Goal: Task Accomplishment & Management: Manage account settings

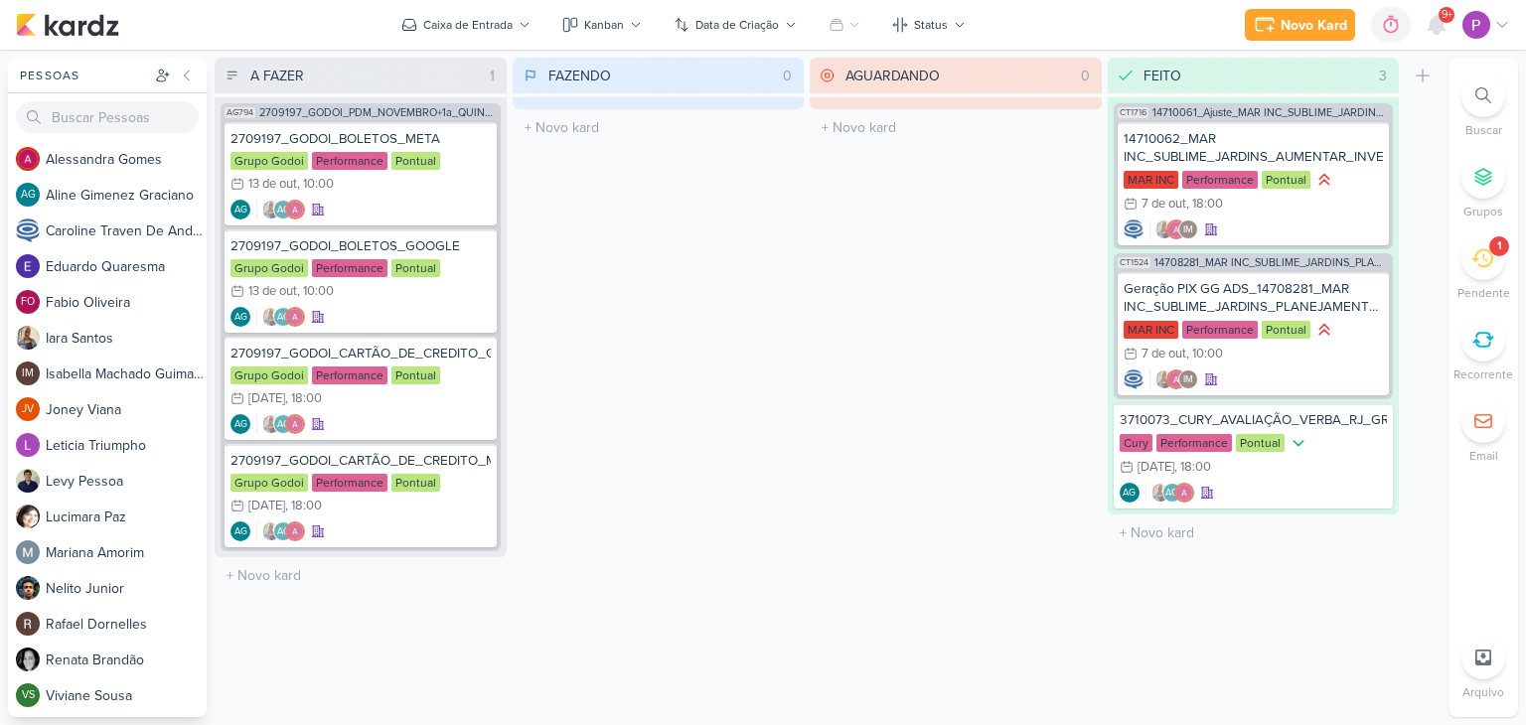
click at [1487, 263] on icon at bounding box center [1483, 258] width 22 height 22
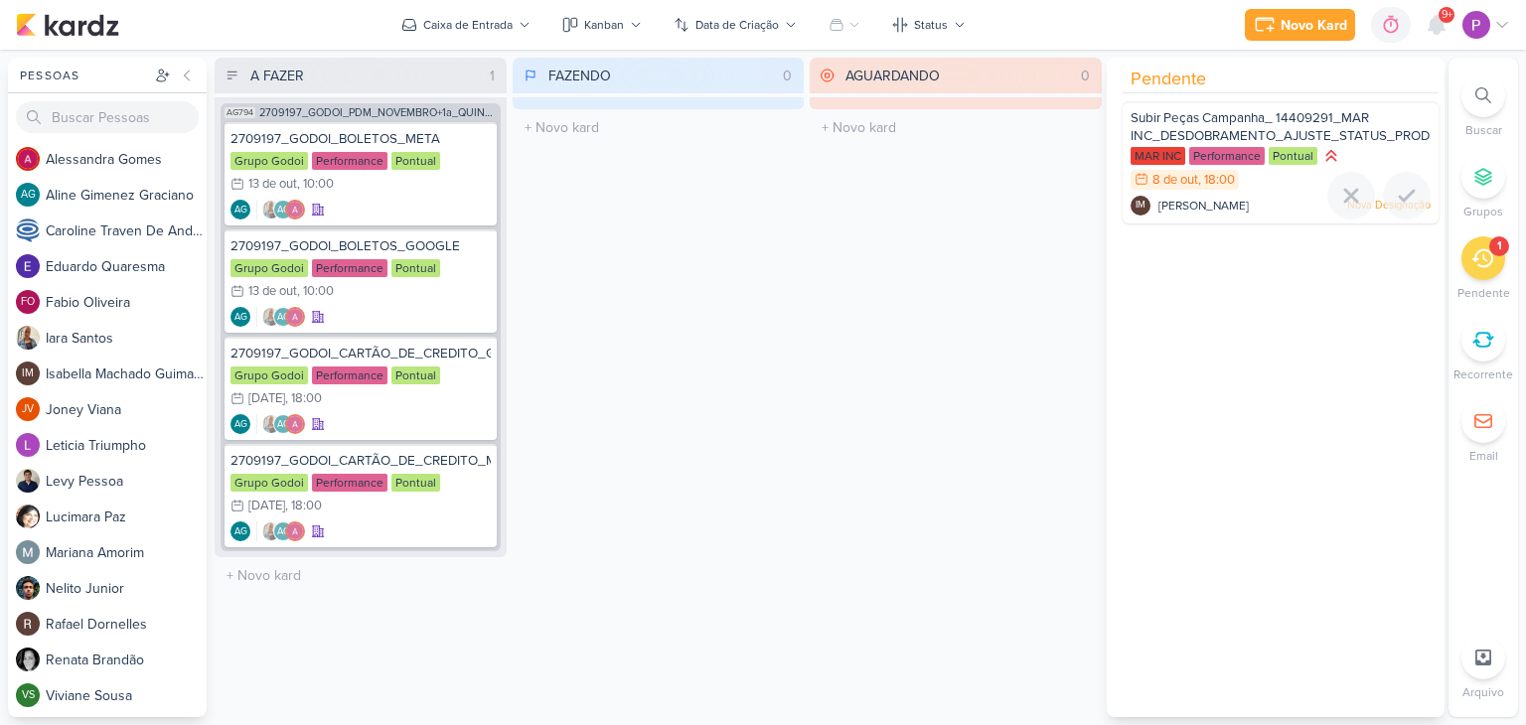
click at [1228, 102] on div "Subir Peças Campanha_ 14409291_MAR INC_DESDOBRAMENTO_AJUSTE_STATUS_PRODUTO MAR …" at bounding box center [1281, 162] width 316 height 122
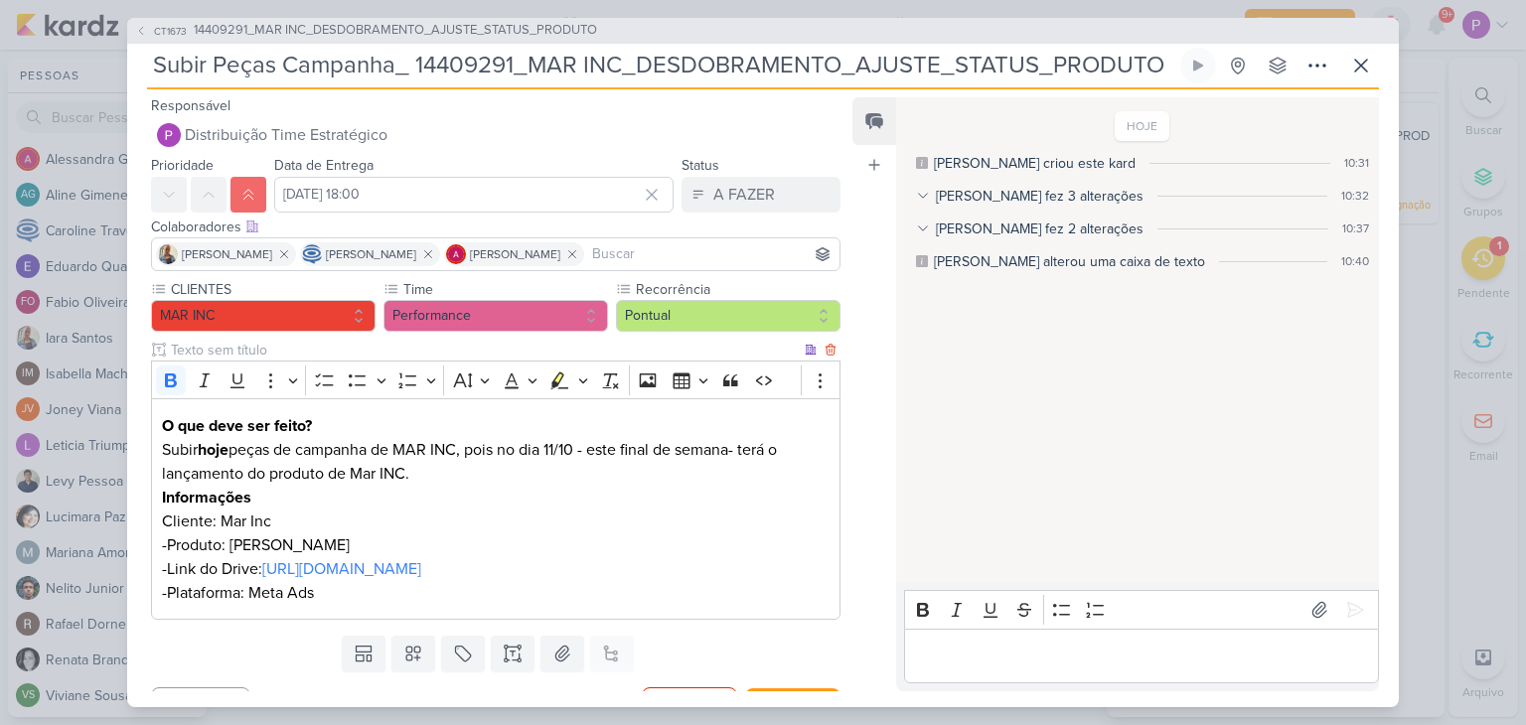
scroll to position [39, 0]
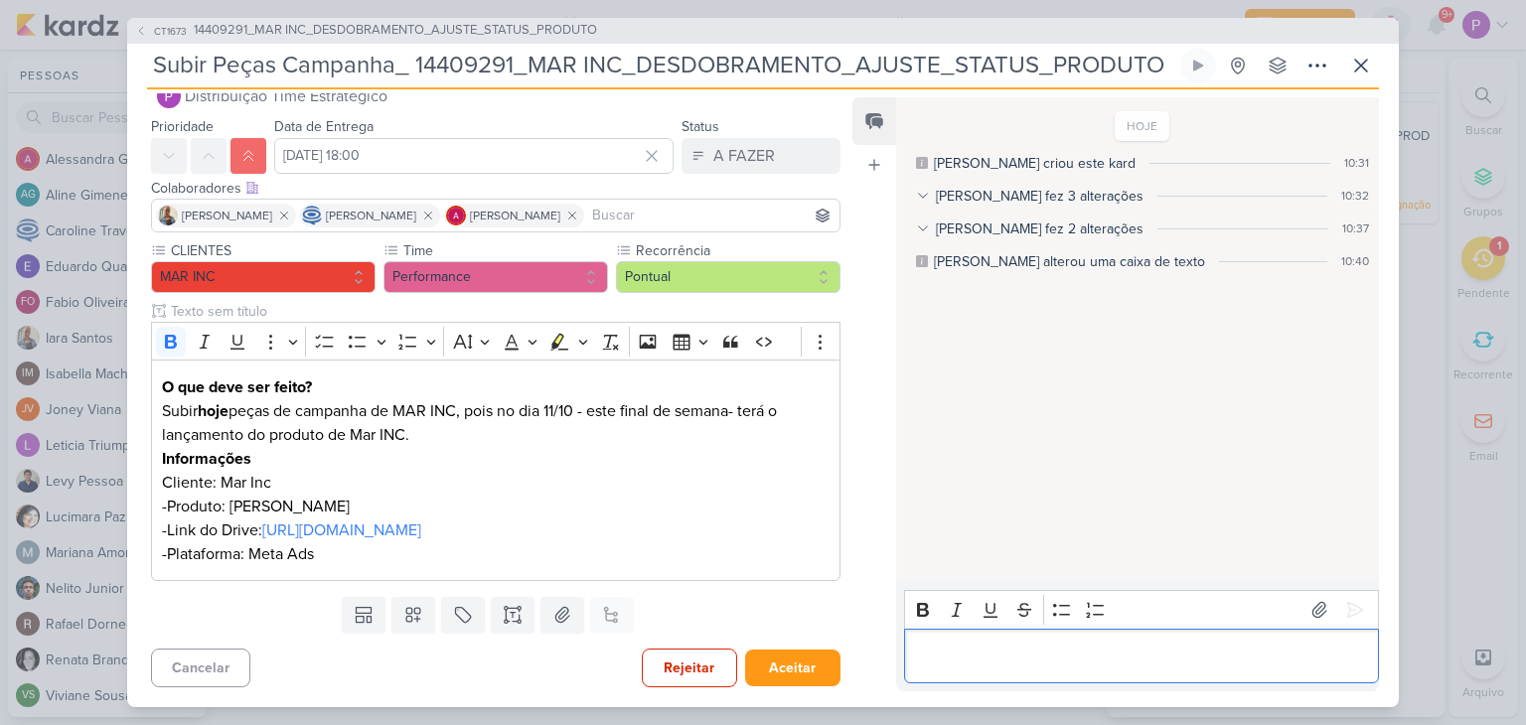
click at [987, 670] on div "Editor editing area: main" at bounding box center [1141, 656] width 475 height 55
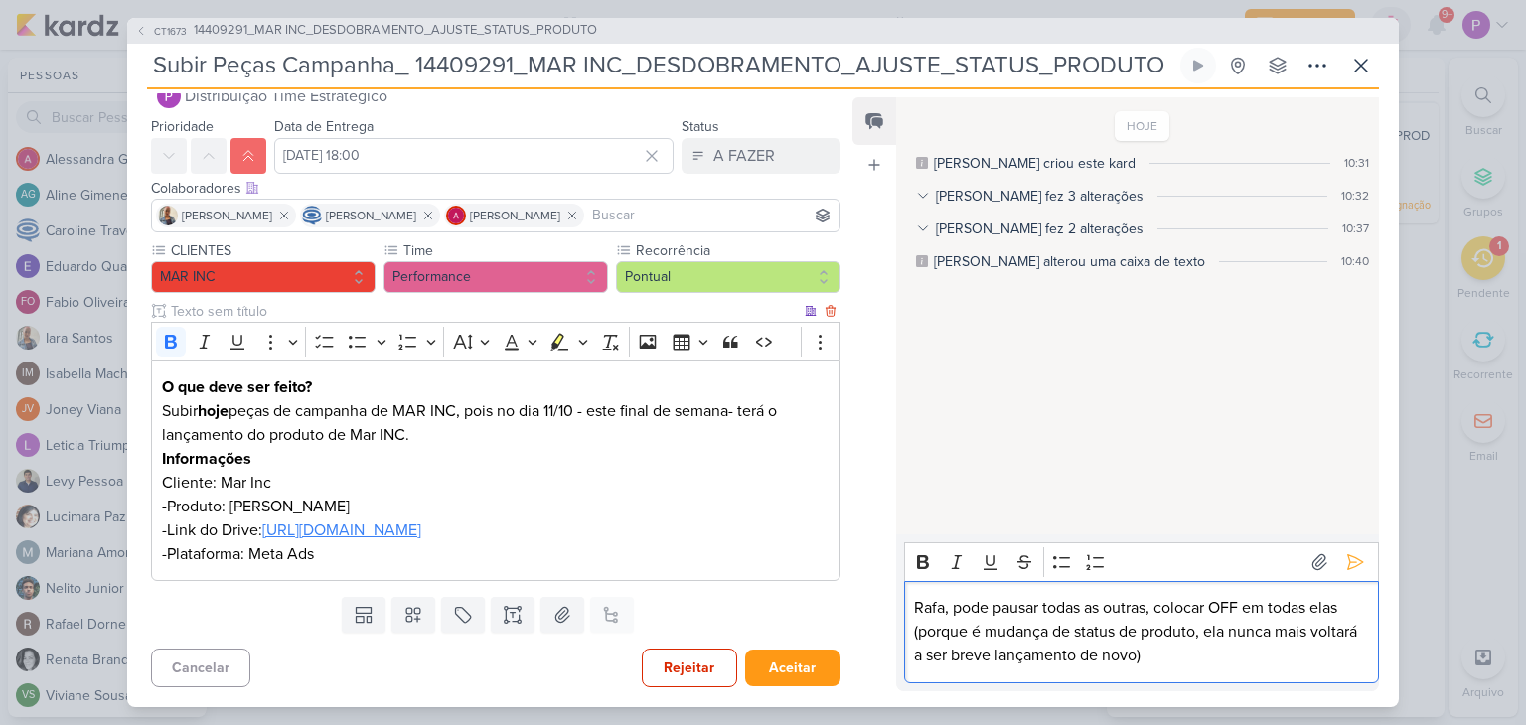
click at [374, 538] on link "[URL][DOMAIN_NAME]" at bounding box center [341, 531] width 159 height 20
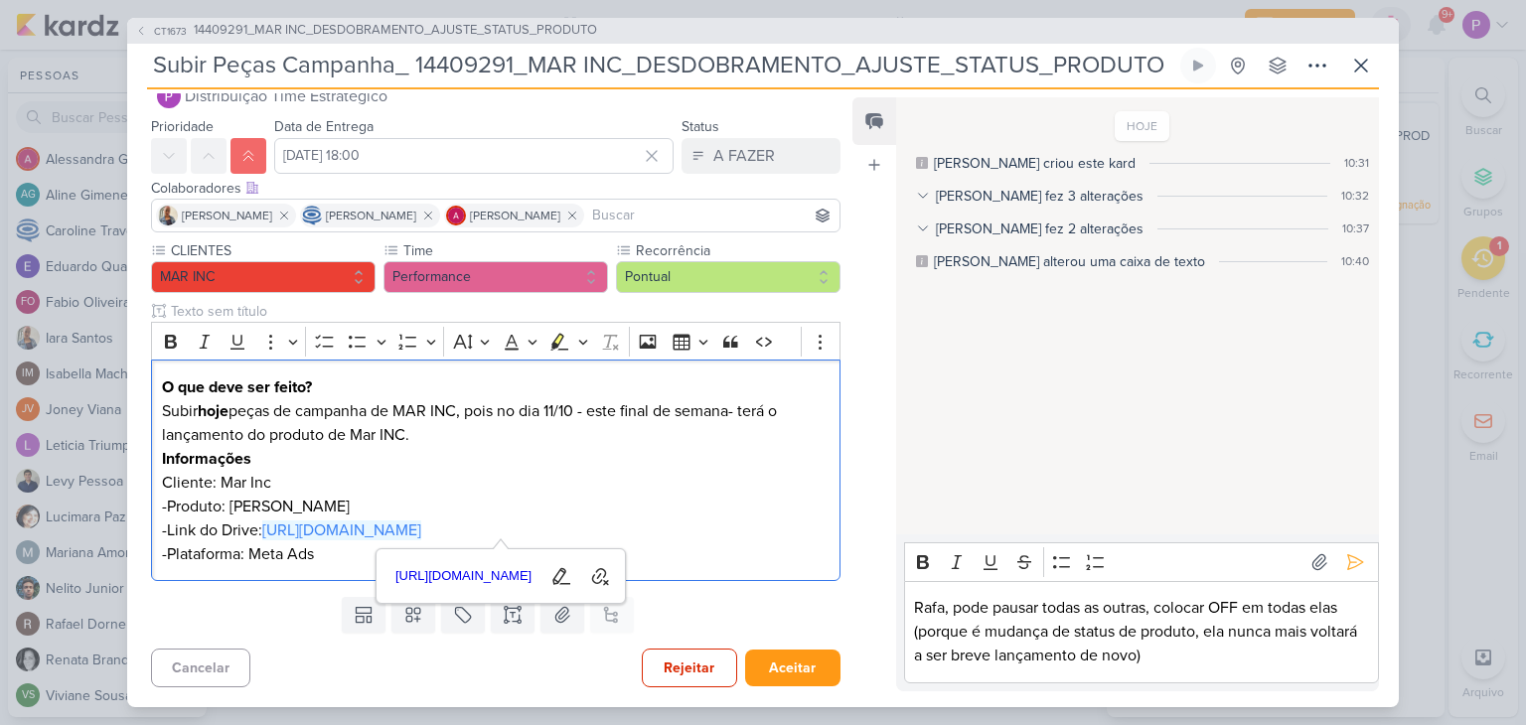
click at [1216, 653] on p "Rafa, pode pausar todas as outras, colocar OFF em todas elas (porque é mudança …" at bounding box center [1141, 632] width 454 height 72
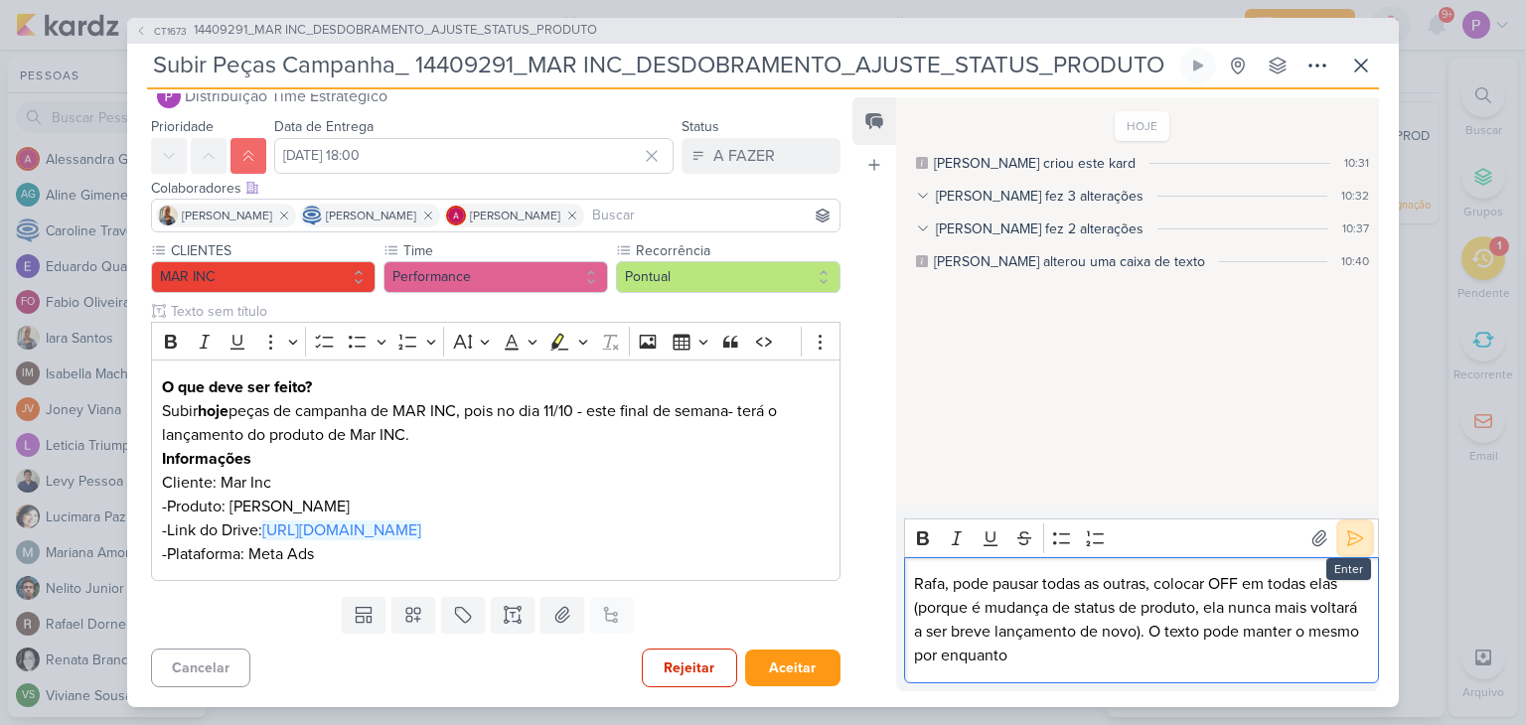
click at [1348, 540] on icon at bounding box center [1355, 539] width 15 height 15
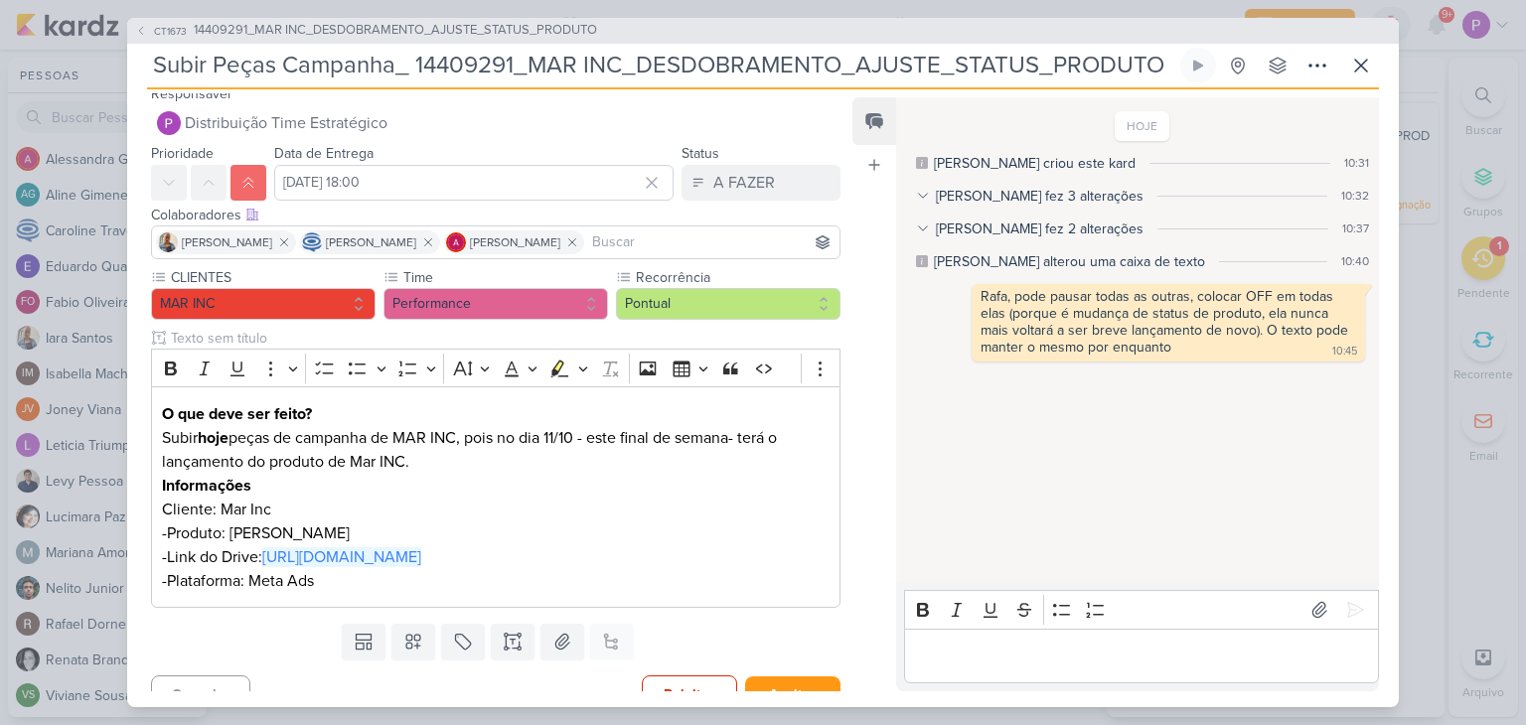
scroll to position [0, 0]
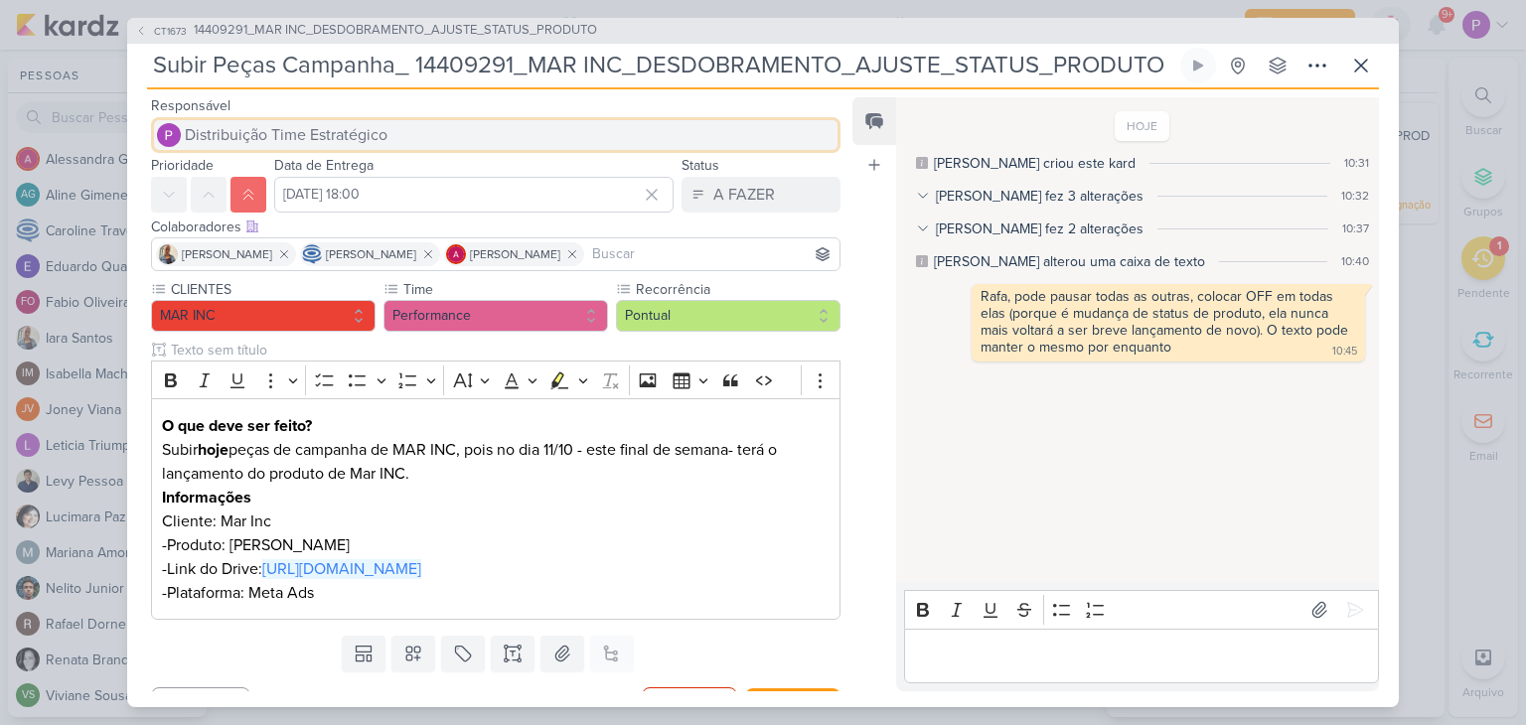
click at [327, 136] on span "Distribuição Time Estratégico" at bounding box center [286, 135] width 203 height 24
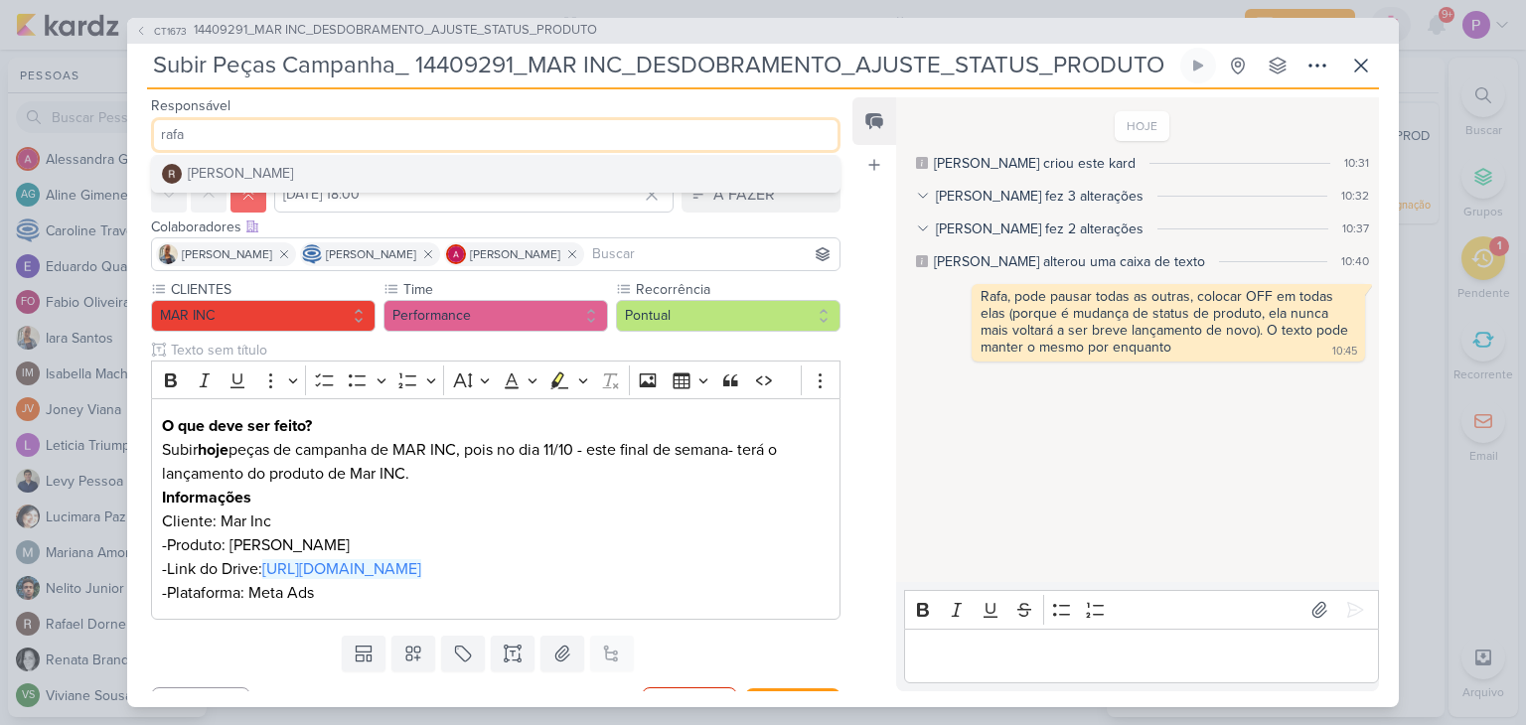
type input "rafa"
click at [303, 182] on button "[PERSON_NAME]" at bounding box center [496, 174] width 688 height 36
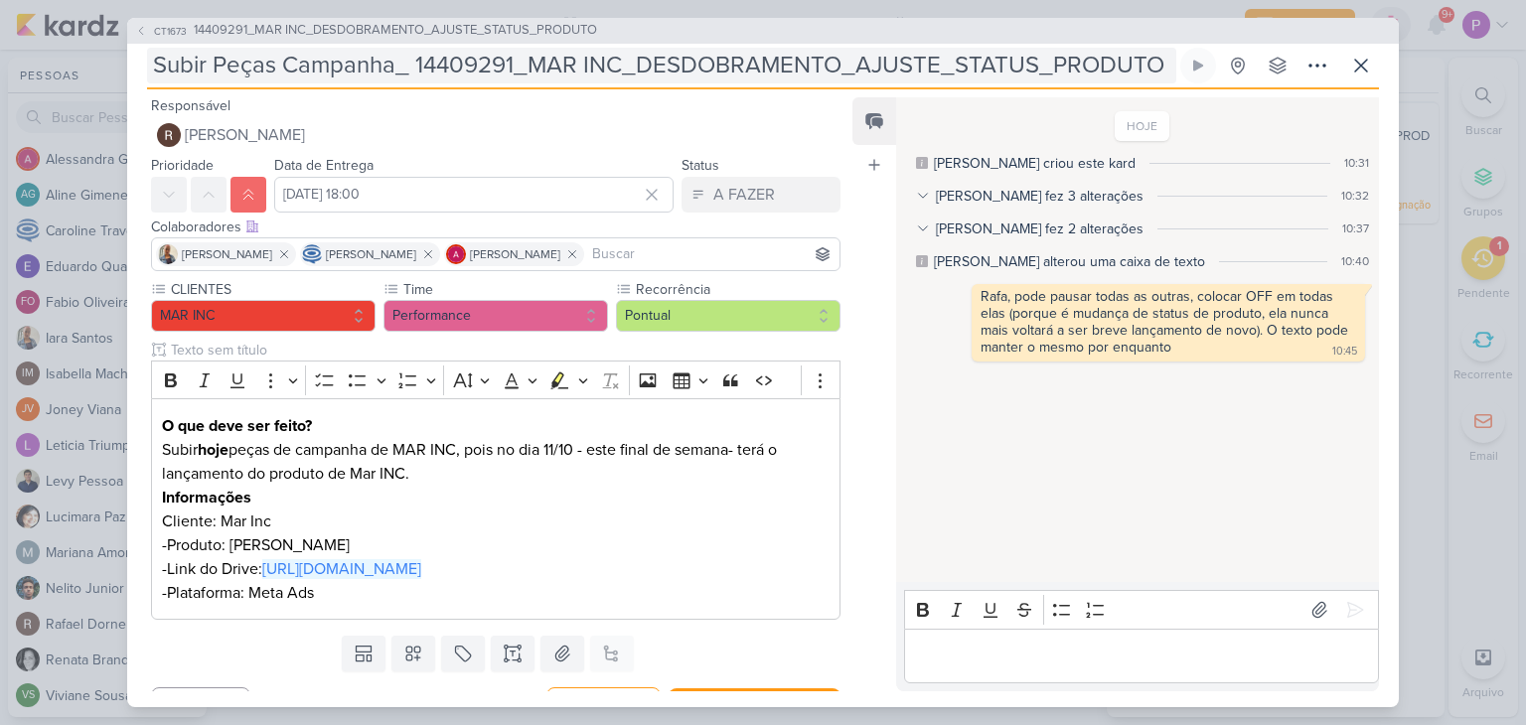
click at [323, 72] on input "Subir Peças Campanha_ 14409291_MAR INC_DESDOBRAMENTO_AJUSTE_STATUS_PRODUTO" at bounding box center [661, 66] width 1029 height 36
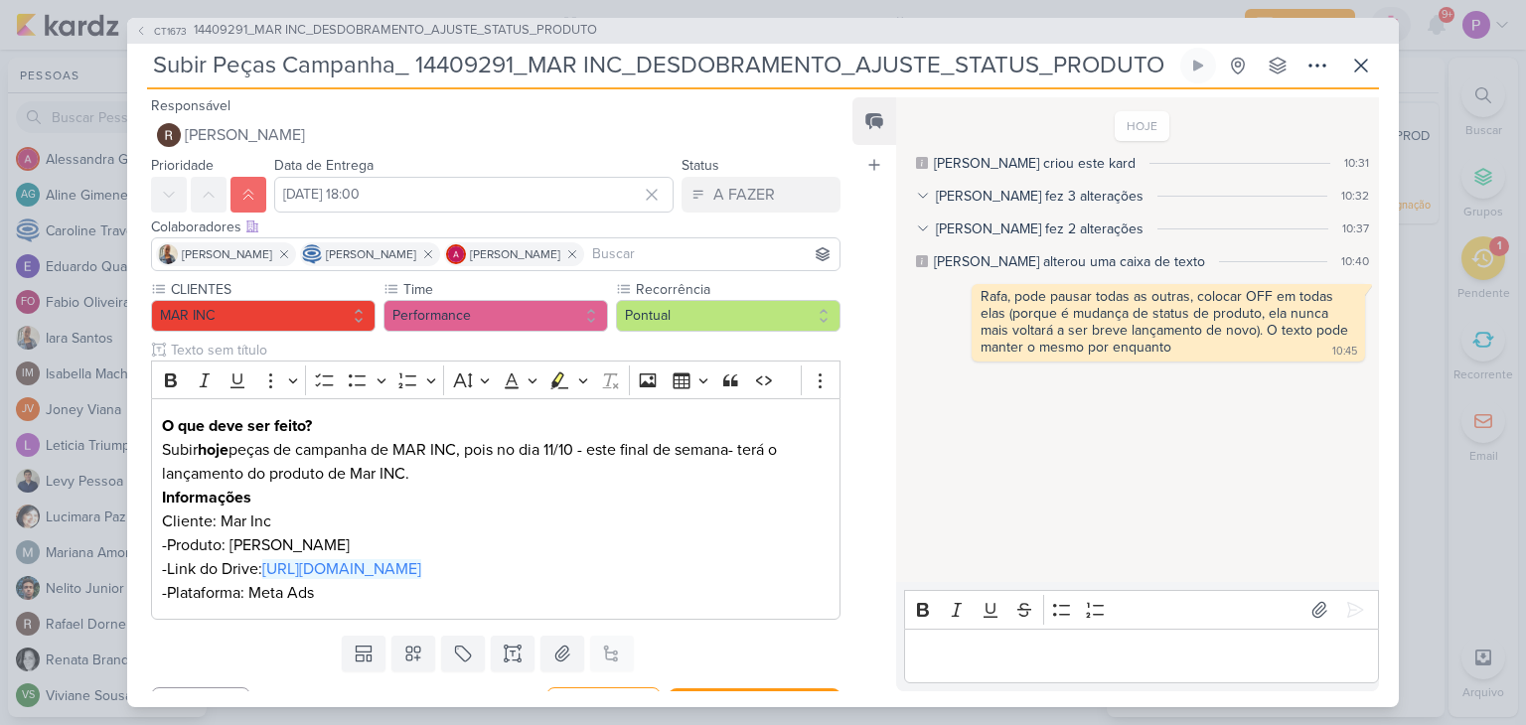
click at [354, 71] on input "Subir Peças Campanha_ 14409291_MAR INC_DESDOBRAMENTO_AJUSTE_STATUS_PRODUTO" at bounding box center [661, 66] width 1029 height 36
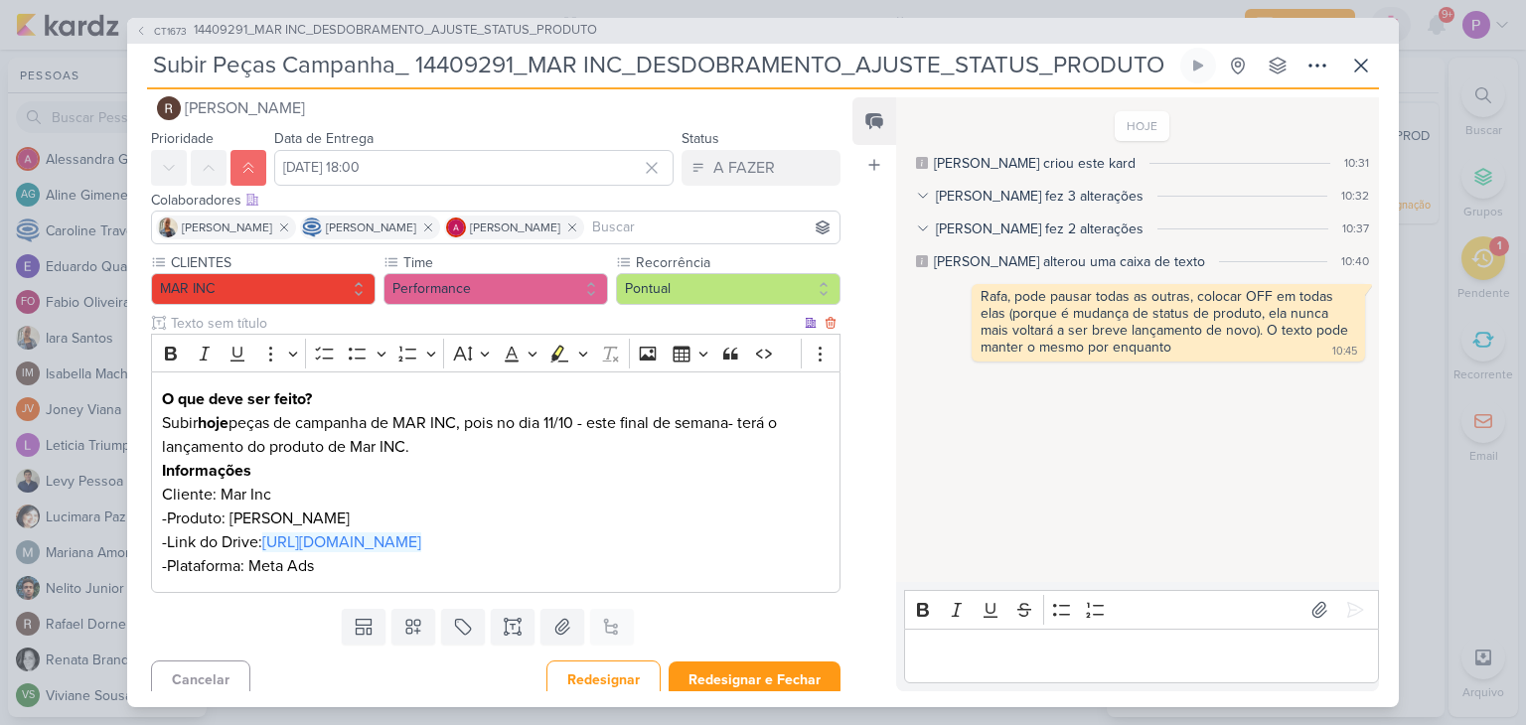
scroll to position [39, 0]
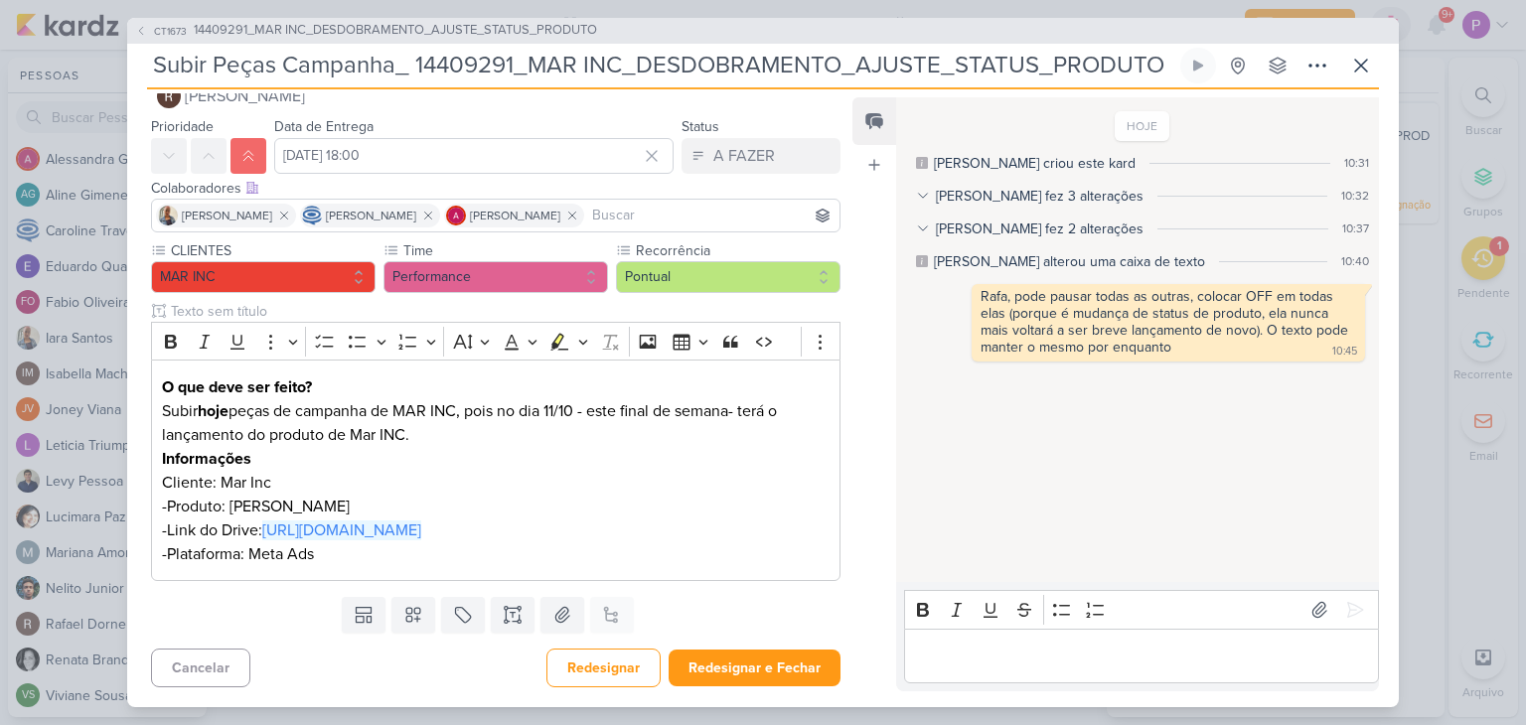
click at [803, 647] on div "Cancelar Redesignar Redesignar e Fechar Ctrl + Enter" at bounding box center [487, 666] width 721 height 51
click at [809, 664] on button "Redesignar e Fechar" at bounding box center [755, 668] width 172 height 37
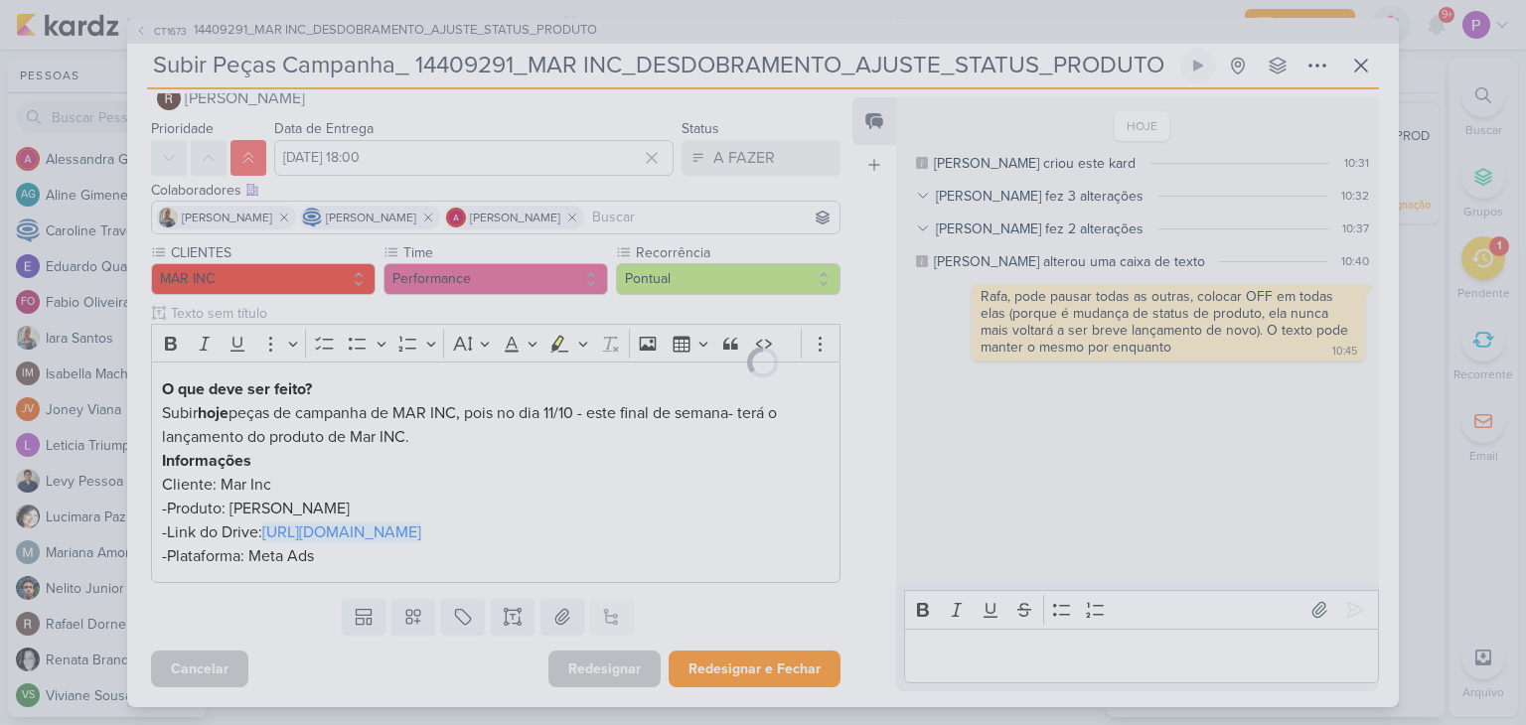
scroll to position [37, 0]
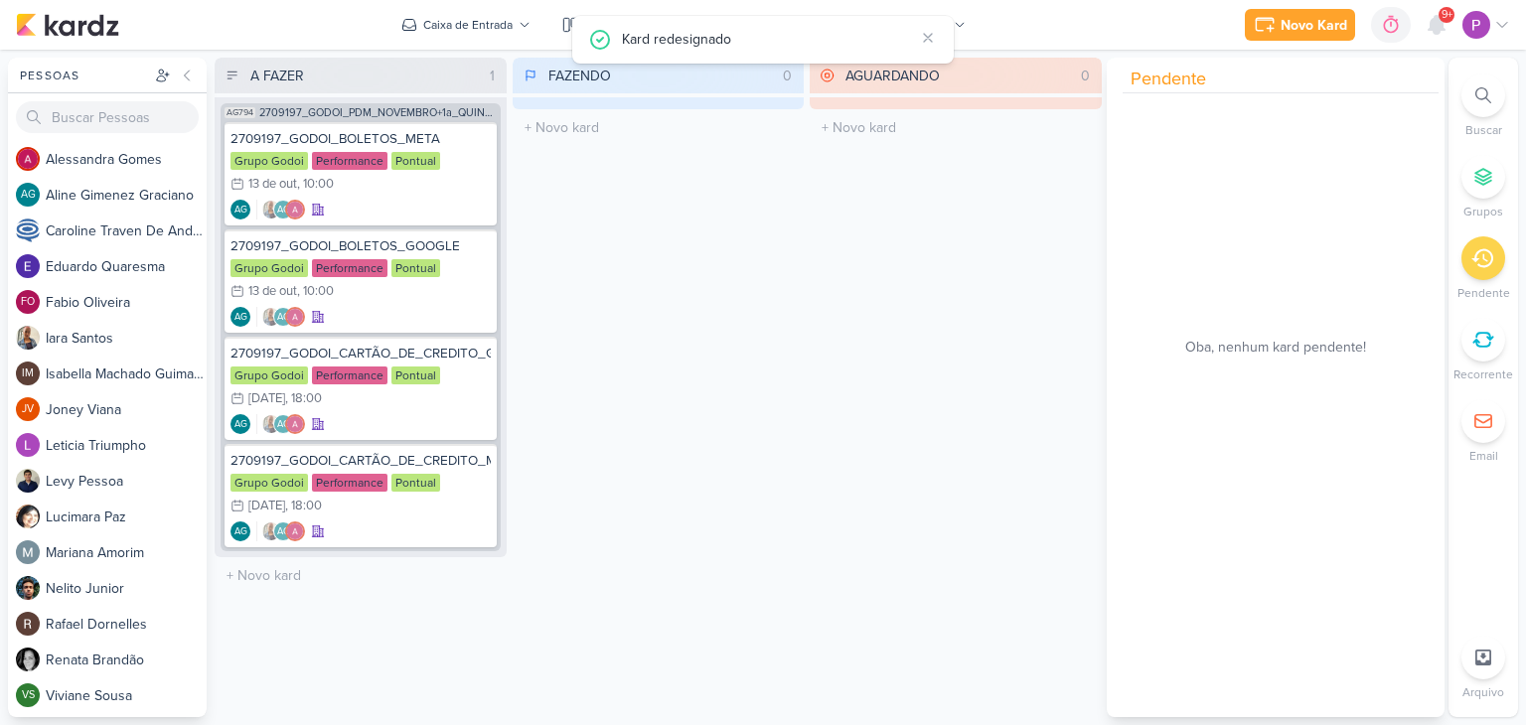
click at [795, 570] on div "FAZENDO 0 Mover Para Esquerda Mover Para Direita [GEOGRAPHIC_DATA] O título do …" at bounding box center [659, 388] width 292 height 660
